Goal: Task Accomplishment & Management: Complete application form

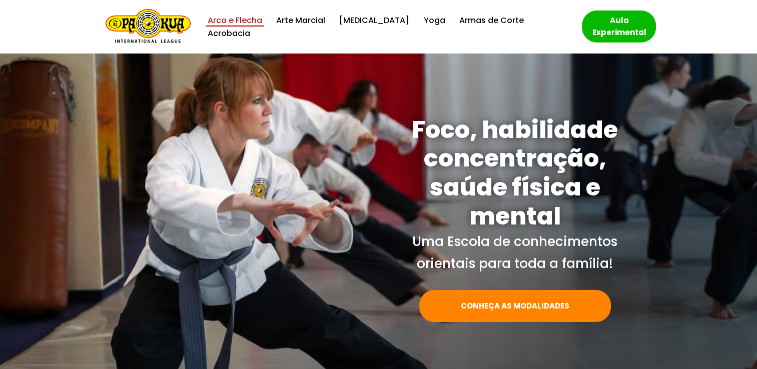
click at [227, 27] on link "Arco e Flecha" at bounding box center [235, 21] width 55 height 14
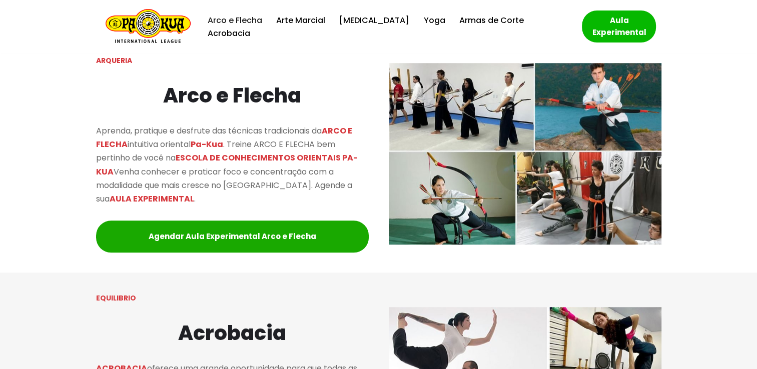
scroll to position [890, 0]
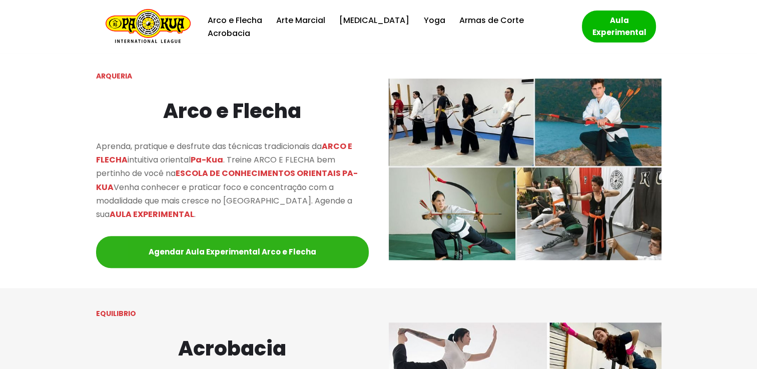
click at [298, 255] on link "Agendar Aula Experimental Arco e Flecha" at bounding box center [232, 252] width 273 height 32
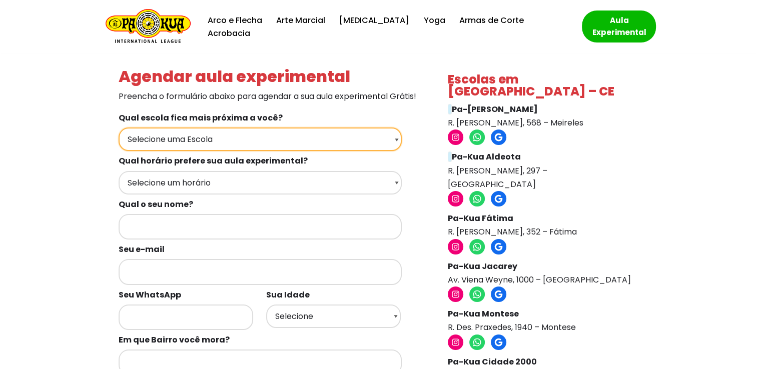
click at [299, 151] on select "Selecione uma Escola Fortaleza - Pa-Kua Meireles Fortaleza - Pa-Kua Aldeota For…" at bounding box center [260, 140] width 283 height 24
select select "Fortaleza - Pa-Kua Meireles"
click at [119, 141] on select "Selecione uma Escola Fortaleza - Pa-Kua Meireles Fortaleza - Pa-Kua Aldeota For…" at bounding box center [260, 140] width 283 height 24
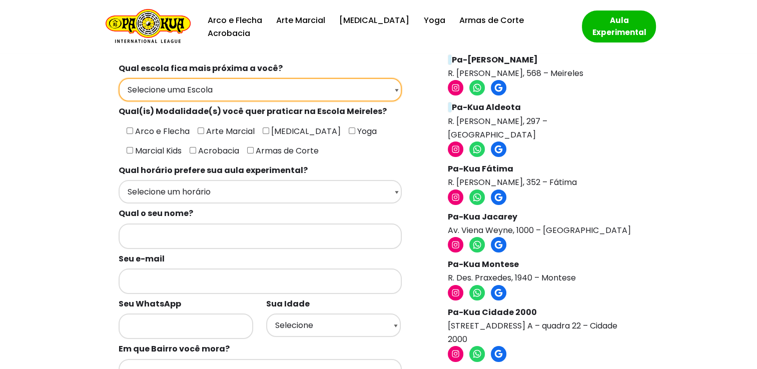
scroll to position [50, 0]
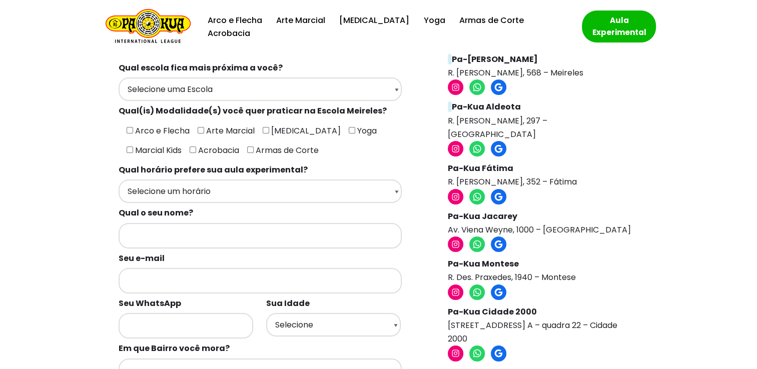
click at [154, 137] on span "Arco e Flecha" at bounding box center [161, 131] width 57 height 12
click at [133, 134] on input"] "Arco e Flecha" at bounding box center [130, 130] width 7 height 7
checkbox input"] "true"
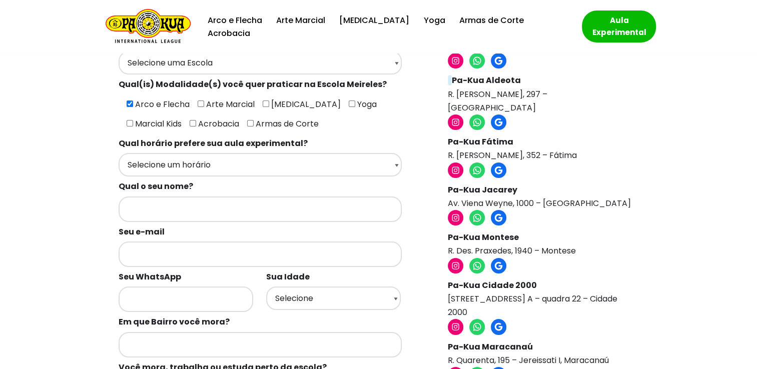
scroll to position [100, 0]
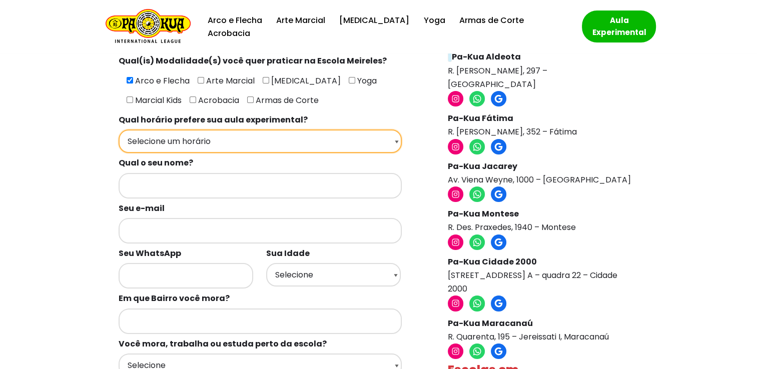
click at [336, 153] on select "Selecione um horário Manhã Tarde Noite" at bounding box center [260, 142] width 283 height 24
click at [119, 143] on select "Selecione um horário Manhã Tarde Noite" at bounding box center [260, 142] width 283 height 24
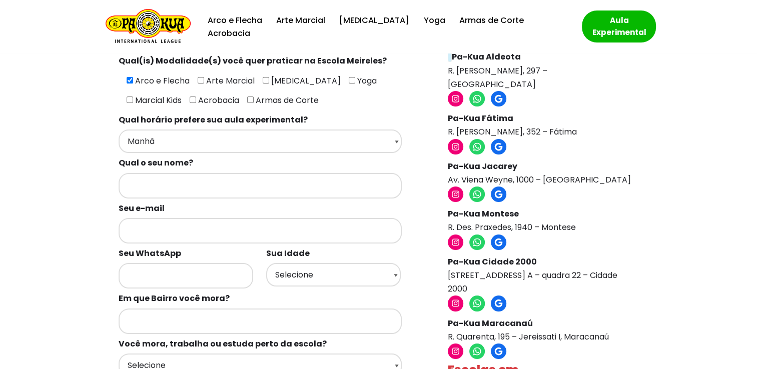
click at [326, 169] on label "Qual o seu nome?" at bounding box center [268, 163] width 298 height 20
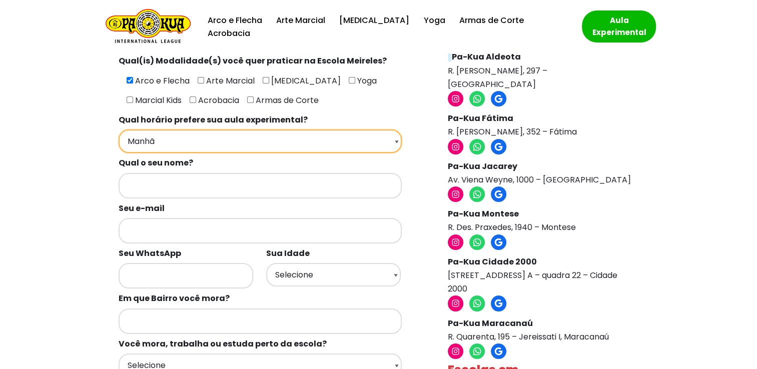
click at [332, 153] on select "Selecione um horário Manhã Tarde Noite" at bounding box center [260, 142] width 283 height 24
select select "Noite"
click at [119, 143] on select "Selecione um horário Manhã Tarde Noite" at bounding box center [260, 142] width 283 height 24
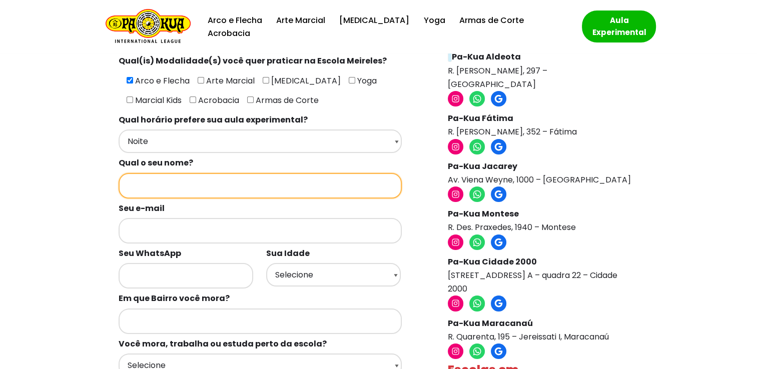
click at [299, 199] on input "Formulários de contato" at bounding box center [260, 186] width 283 height 26
type input "Samuel Marques dos Reis"
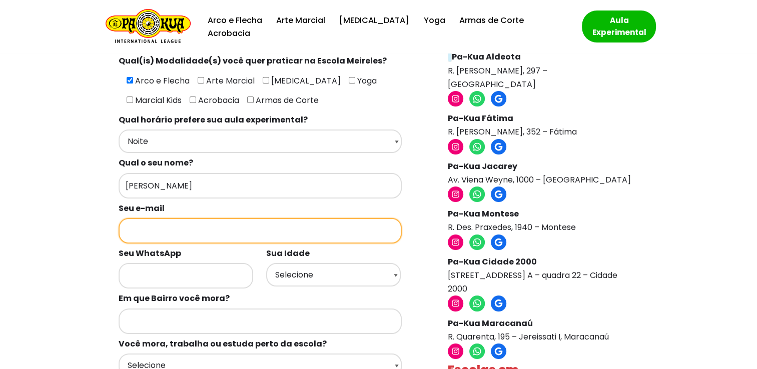
click at [224, 239] on input "Formulários de contato" at bounding box center [260, 231] width 283 height 26
type input "smdrsamuel@gmail.com"
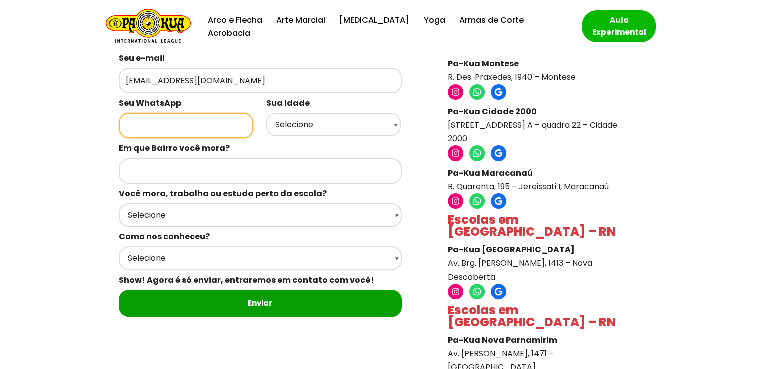
click at [186, 135] on input "Formulários de contato" at bounding box center [186, 126] width 135 height 26
type input "31996394138"
click at [365, 158] on label "Em que Bairro você mora?" at bounding box center [268, 149] width 298 height 20
click at [358, 151] on label "Em que Bairro você mora?" at bounding box center [268, 149] width 298 height 20
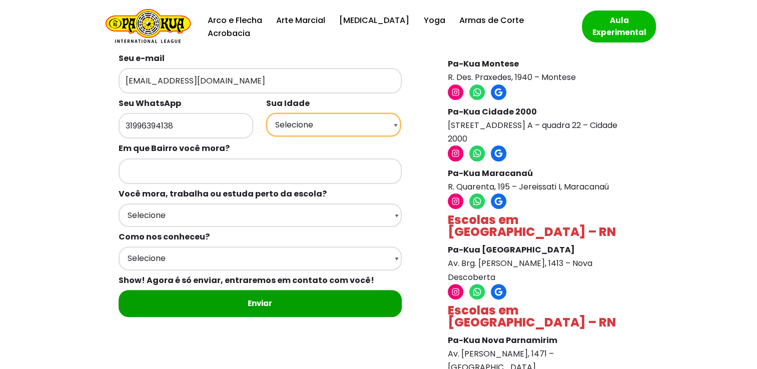
click at [352, 137] on select "Selecione 18 19 20 21 22 23 24 25 26 27 28 29 30 31 32 33 34 35 36 37 38 39 40 …" at bounding box center [333, 125] width 135 height 24
select select "30"
click at [266, 125] on select "Selecione 18 19 20 21 22 23 24 25 26 27 28 29 30 31 32 33 34 35 36 37 38 39 40 …" at bounding box center [333, 125] width 135 height 24
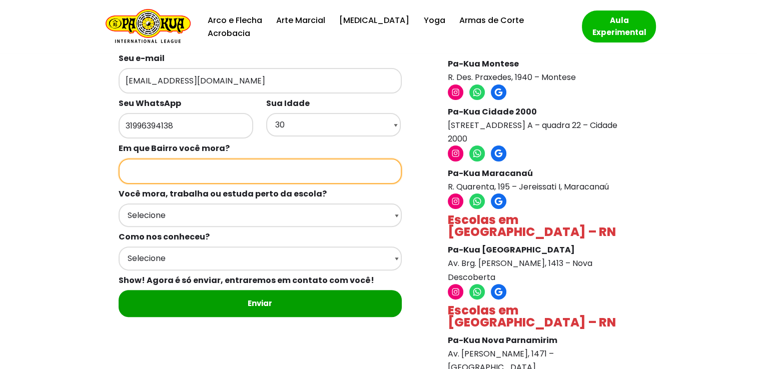
click at [280, 183] on input "Formulários de contato" at bounding box center [260, 172] width 283 height 26
type input "Meireles"
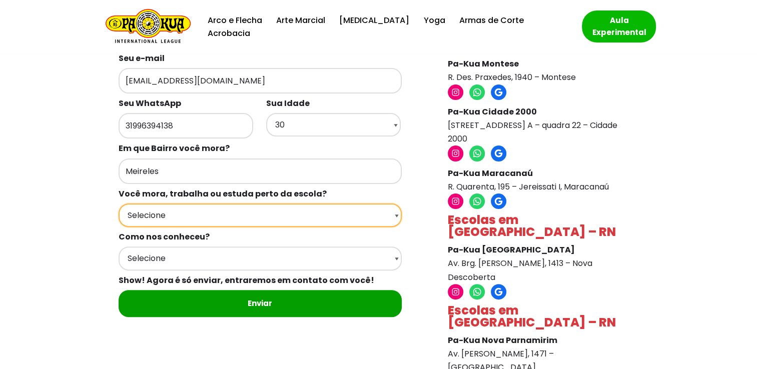
click at [272, 227] on select "Selecione Moro Perto Trabalho Perto Estudo Perto Passo Perto" at bounding box center [260, 216] width 283 height 24
select select "Moro Perto"
click at [119, 215] on select "Selecione Moro Perto Trabalho Perto Estudo Perto Passo Perto" at bounding box center [260, 216] width 283 height 24
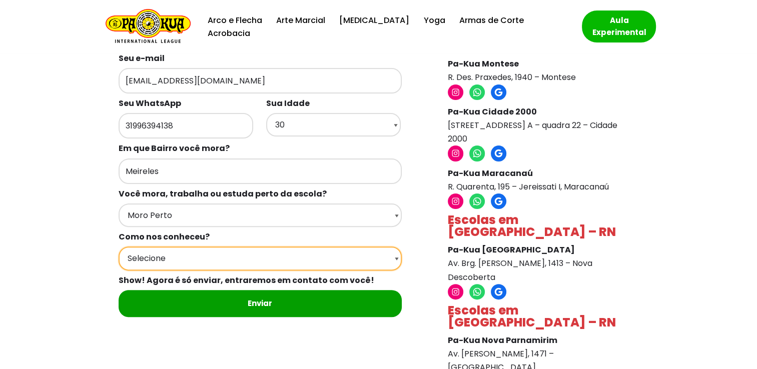
click at [269, 267] on select "Selecione Google Passei em frente Indicação Instagram Facebook" at bounding box center [260, 259] width 283 height 24
select select "Google"
click at [119, 258] on select "Selecione Google Passei em frente Indicação Instagram Facebook" at bounding box center [260, 259] width 283 height 24
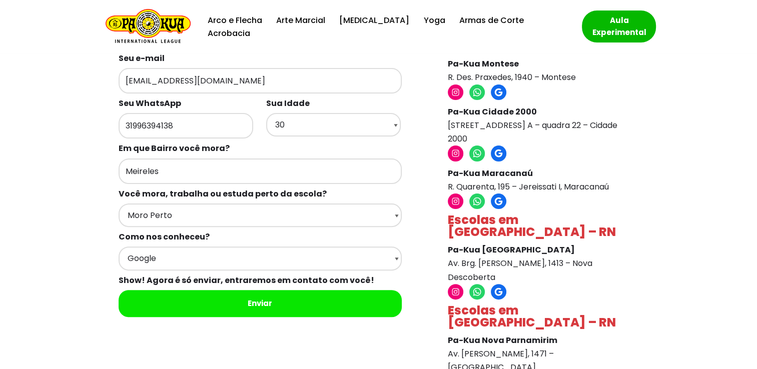
click at [284, 311] on input "Enviar" at bounding box center [260, 303] width 283 height 27
